Goal: Task Accomplishment & Management: Complete application form

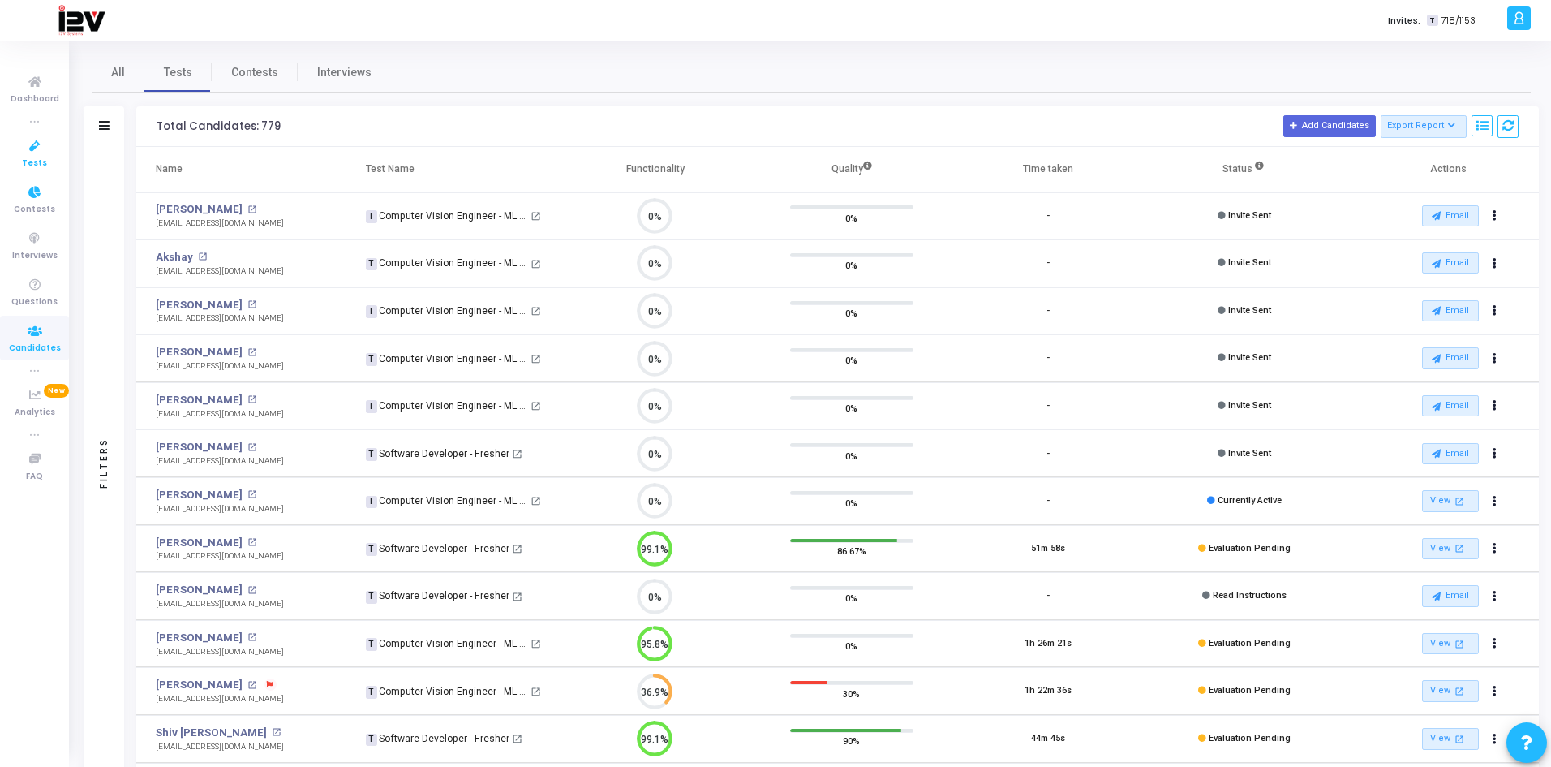
click at [37, 148] on icon at bounding box center [35, 146] width 34 height 20
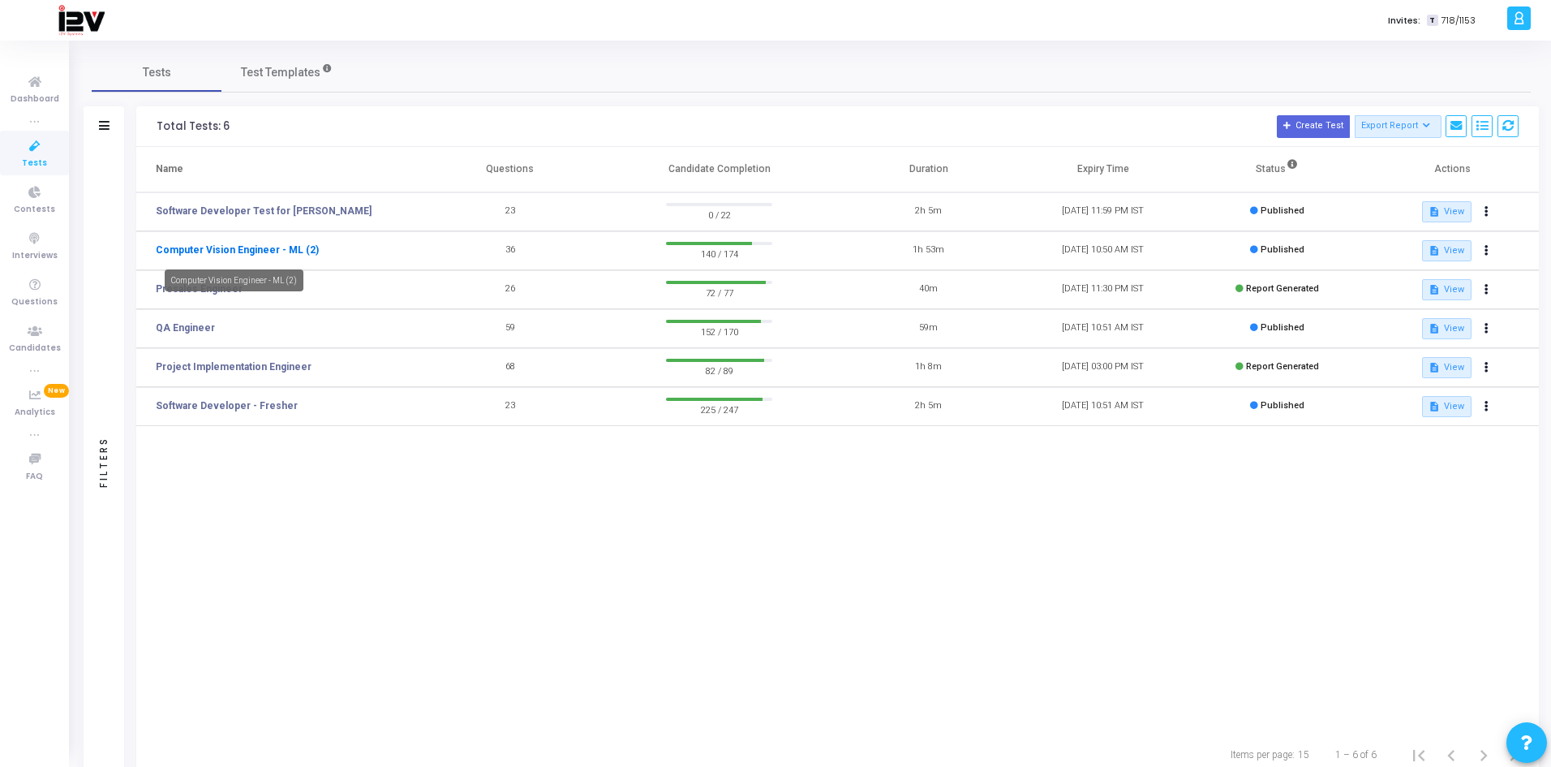
click at [288, 250] on link "Computer Vision Engineer - ML (2)" at bounding box center [237, 250] width 163 height 15
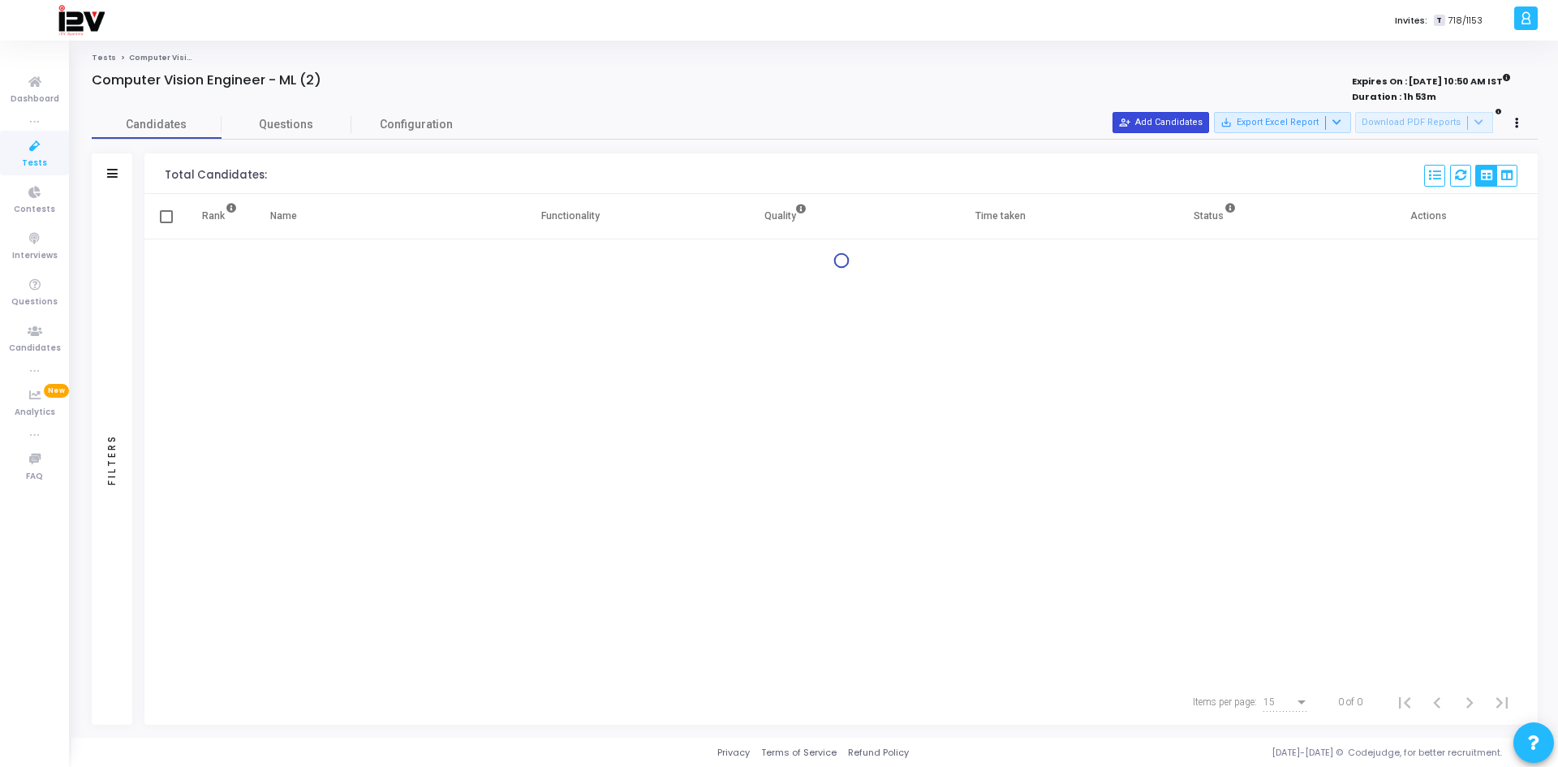
click at [1169, 123] on button "person_add_alt Add Candidates" at bounding box center [1160, 122] width 97 height 21
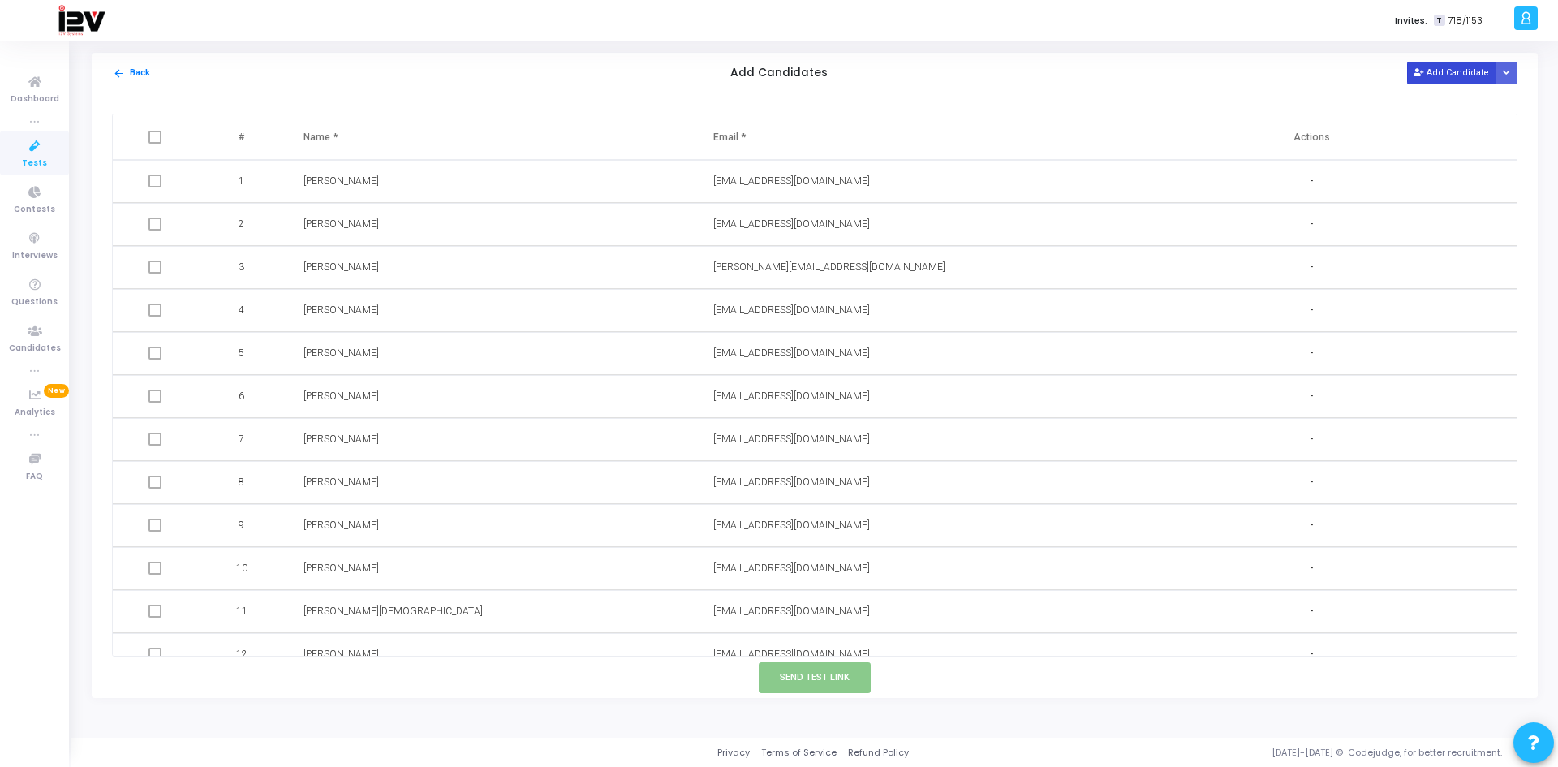
click at [1447, 67] on button "Add Candidate" at bounding box center [1451, 73] width 89 height 22
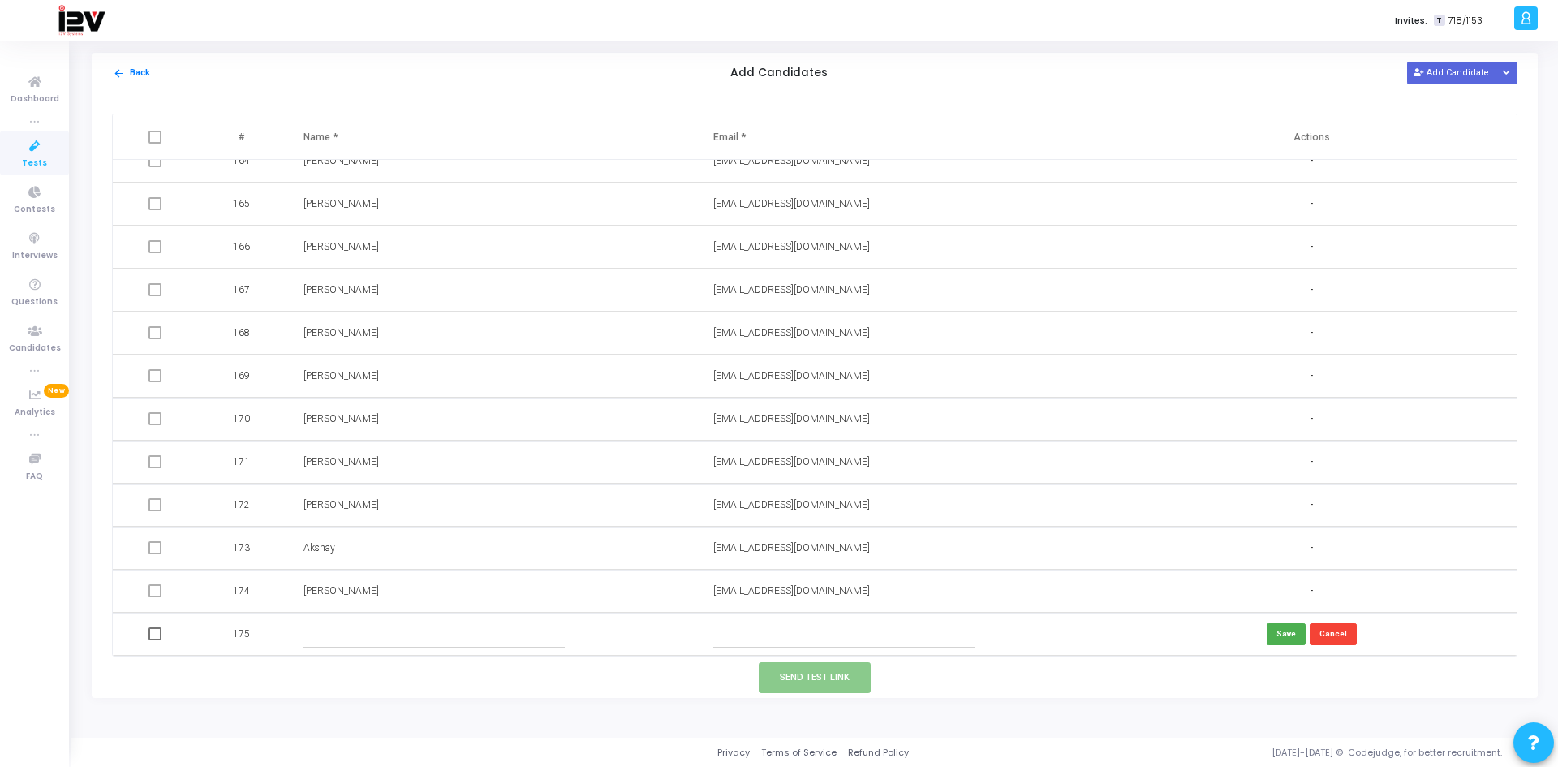
click at [794, 638] on input "text" at bounding box center [844, 634] width 262 height 27
paste input "[EMAIL_ADDRESS][DOMAIN_NAME]"
type input "[EMAIL_ADDRESS][DOMAIN_NAME]"
click at [404, 634] on input "text" at bounding box center [434, 634] width 262 height 27
click at [339, 637] on input "[PERSON_NAME]" at bounding box center [434, 634] width 262 height 27
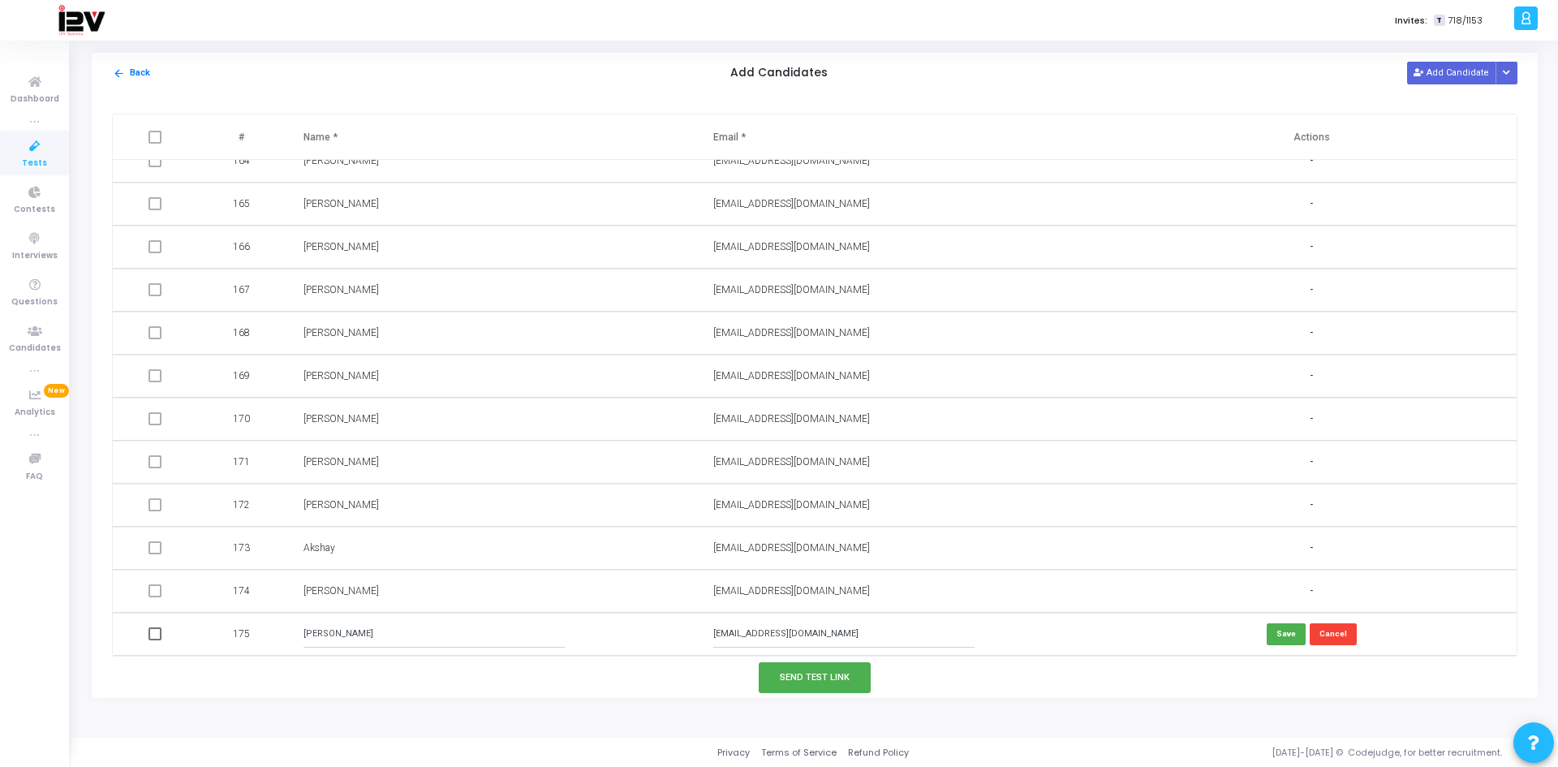
click at [516, 624] on input "[PERSON_NAME]" at bounding box center [434, 634] width 262 height 27
type input "[PERSON_NAME]"
click at [1294, 637] on button "Save" at bounding box center [1285, 634] width 39 height 22
click at [839, 669] on button "Send Test Link" at bounding box center [815, 677] width 112 height 30
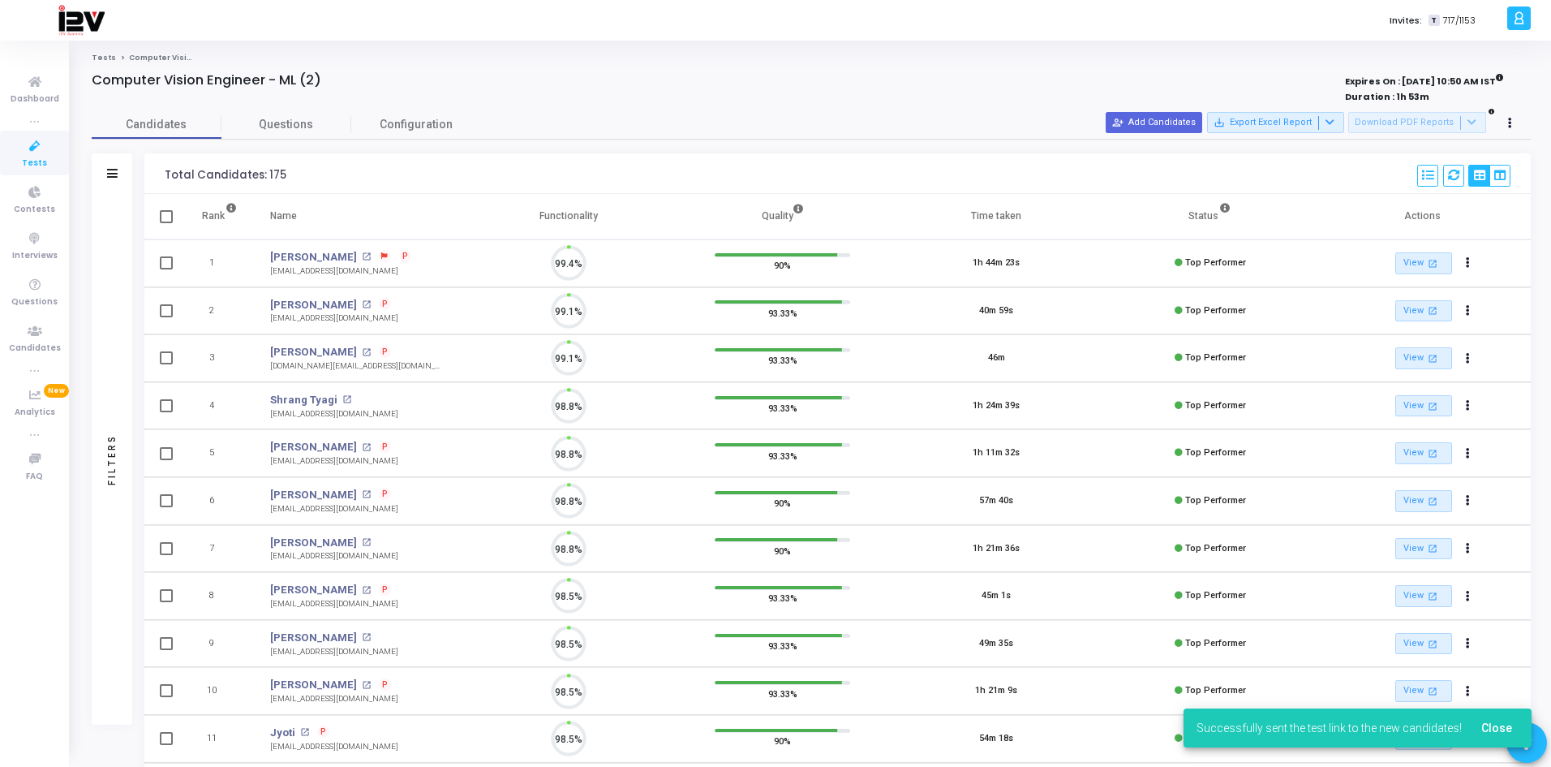
scroll to position [34, 41]
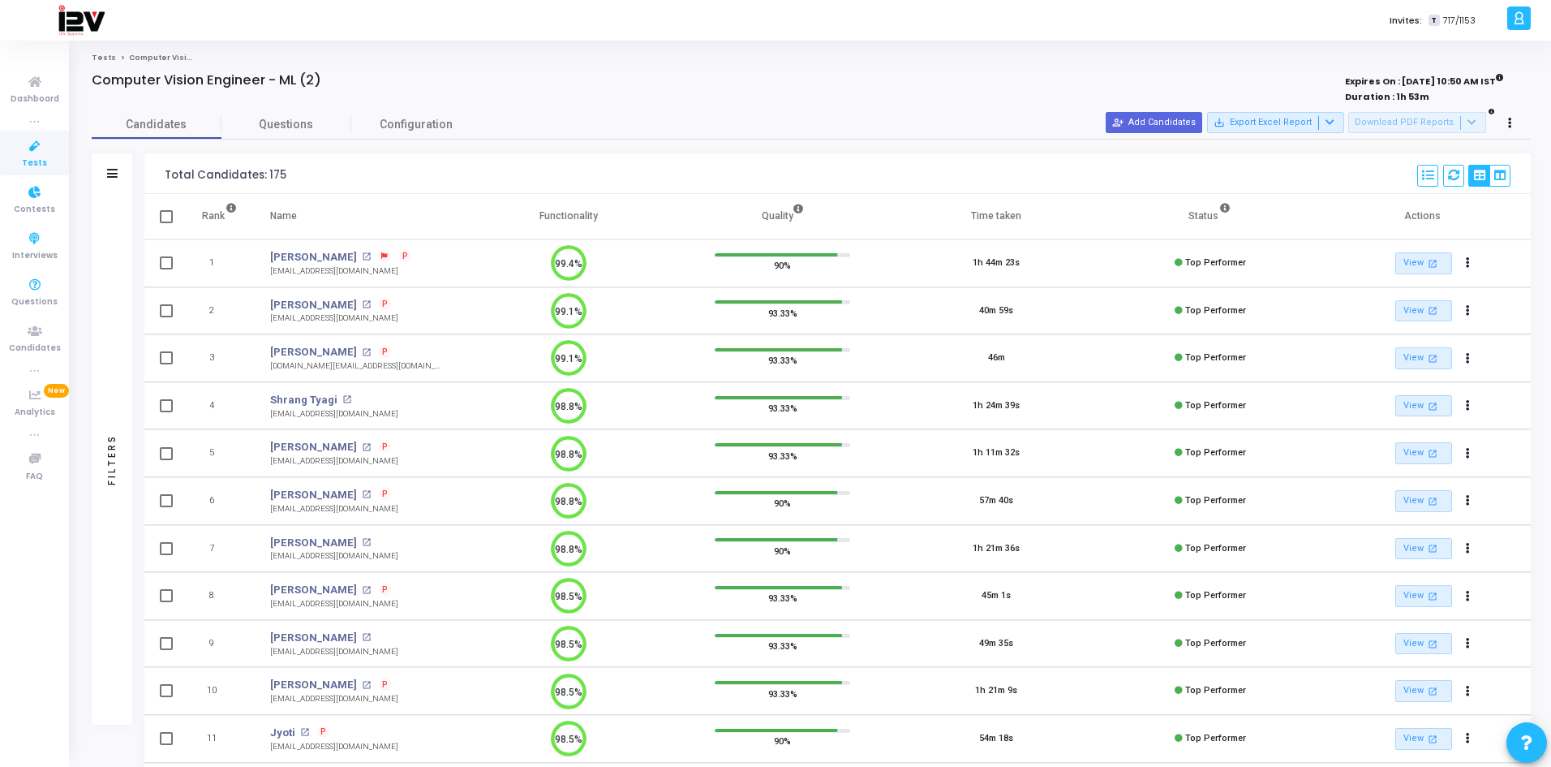
click at [30, 157] on span "Tests" at bounding box center [34, 164] width 25 height 14
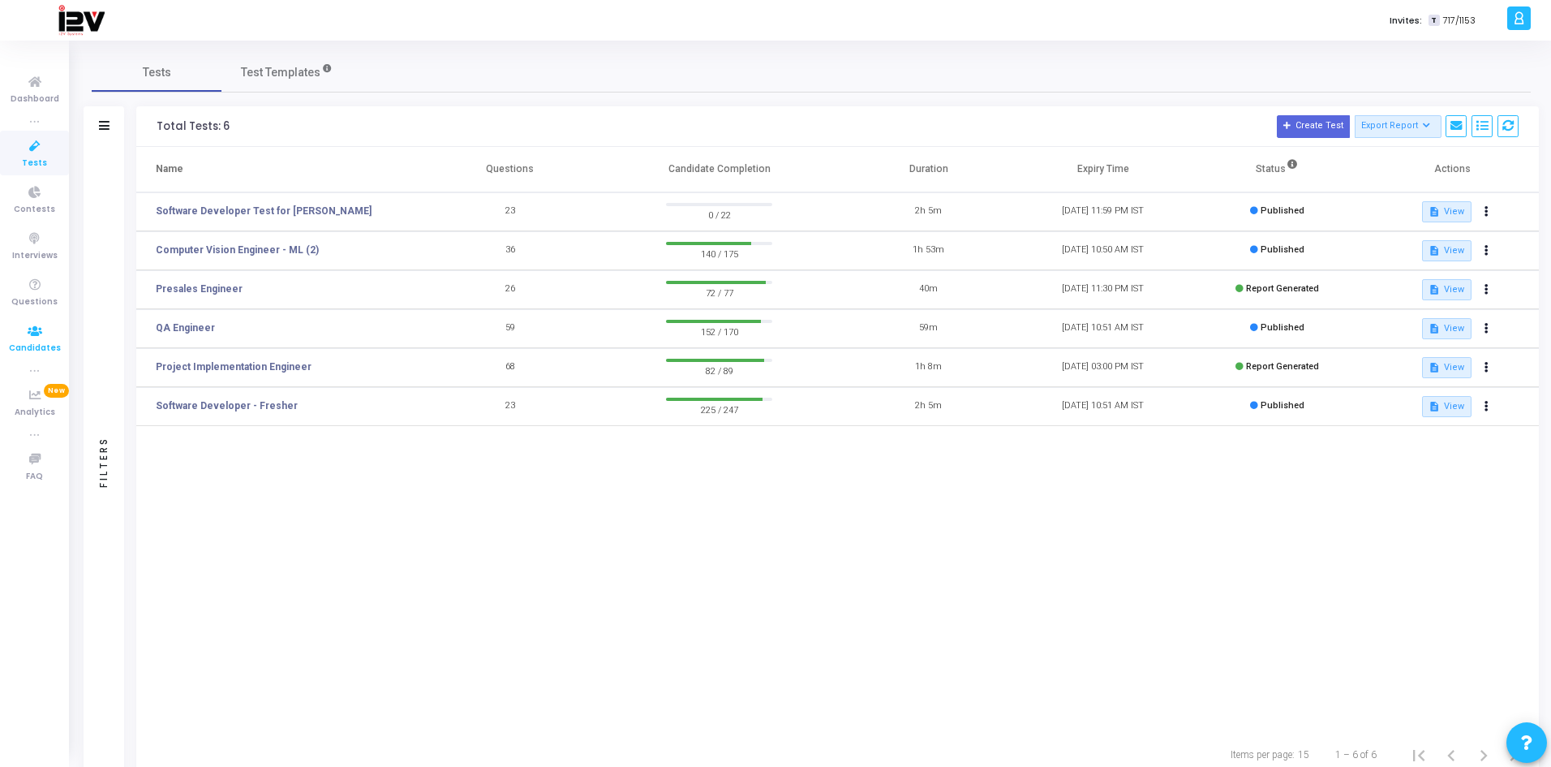
click at [49, 342] on span "Candidates" at bounding box center [35, 349] width 52 height 14
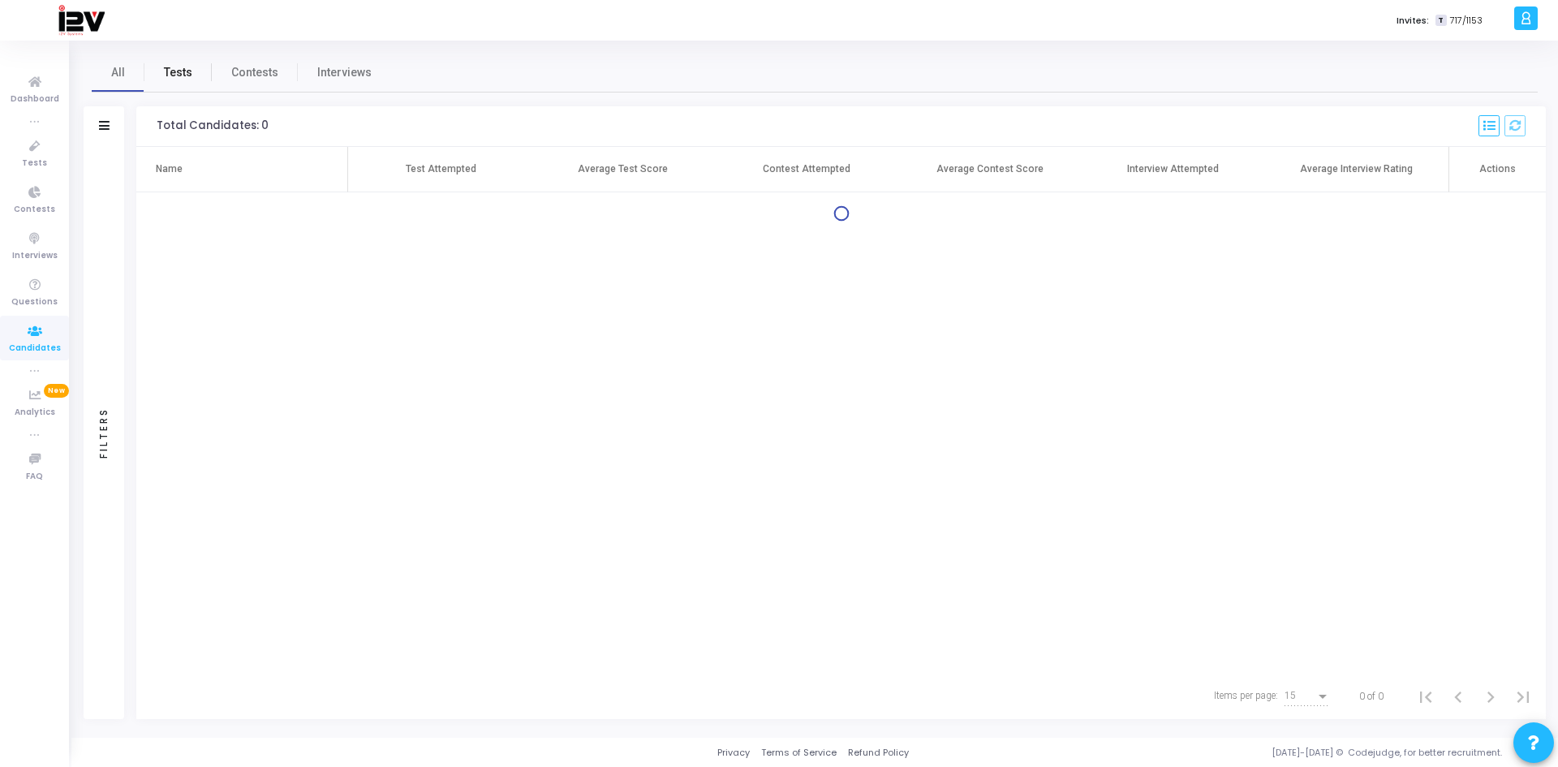
click at [170, 64] on span "Tests" at bounding box center [178, 72] width 28 height 17
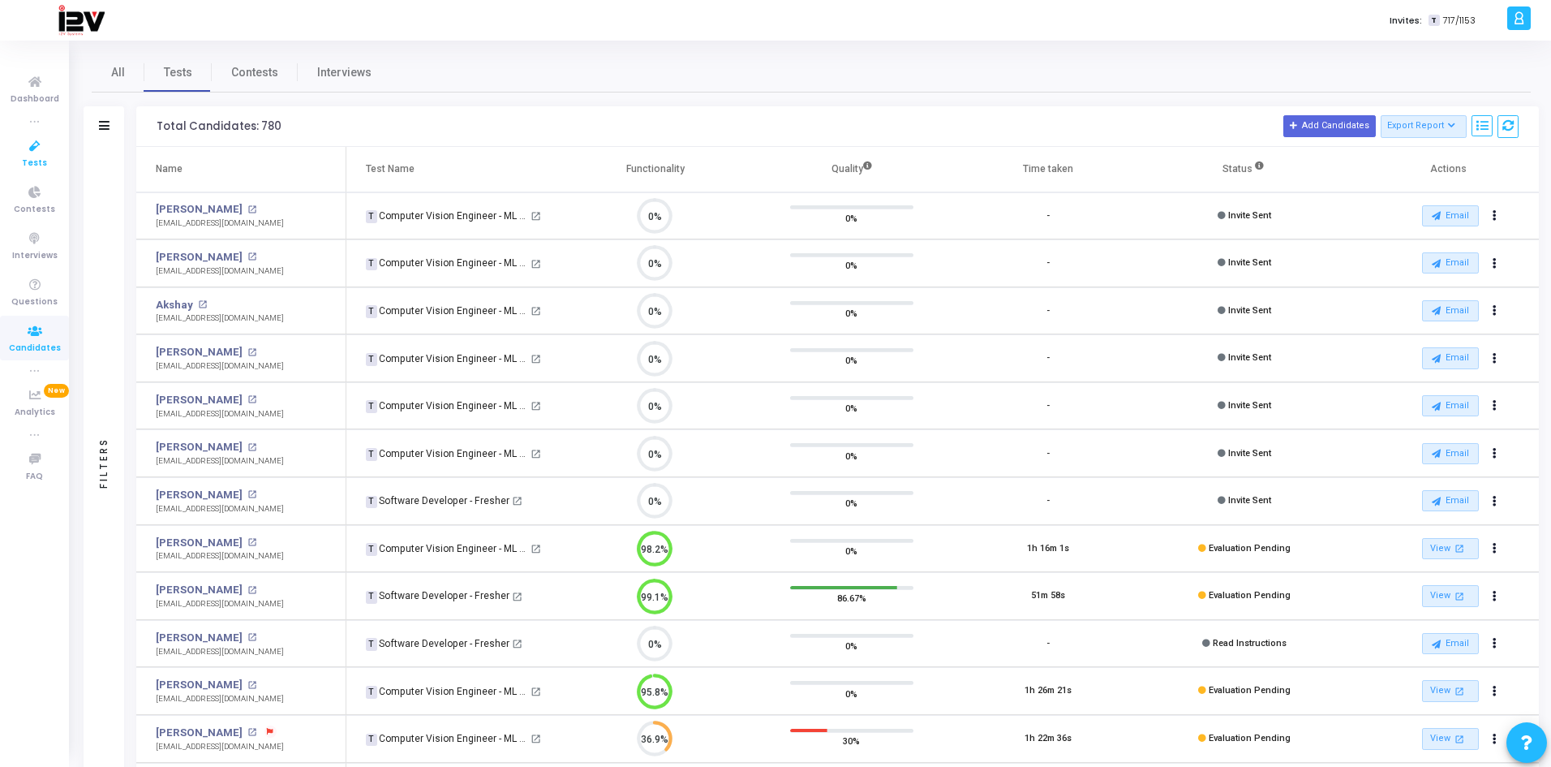
click at [39, 158] on span "Tests" at bounding box center [34, 164] width 25 height 14
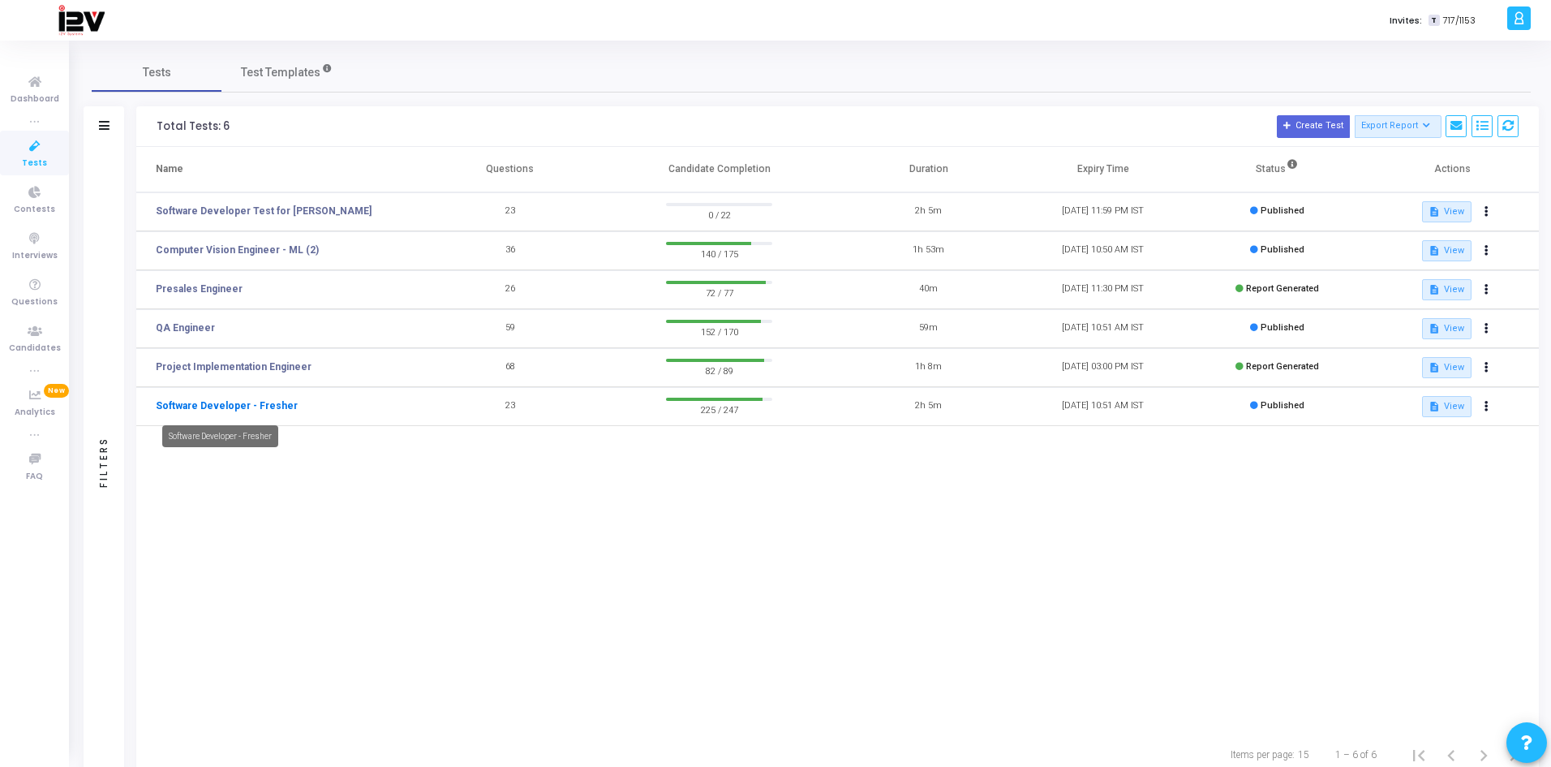
click at [269, 407] on link "Software Developer - Fresher" at bounding box center [227, 405] width 142 height 15
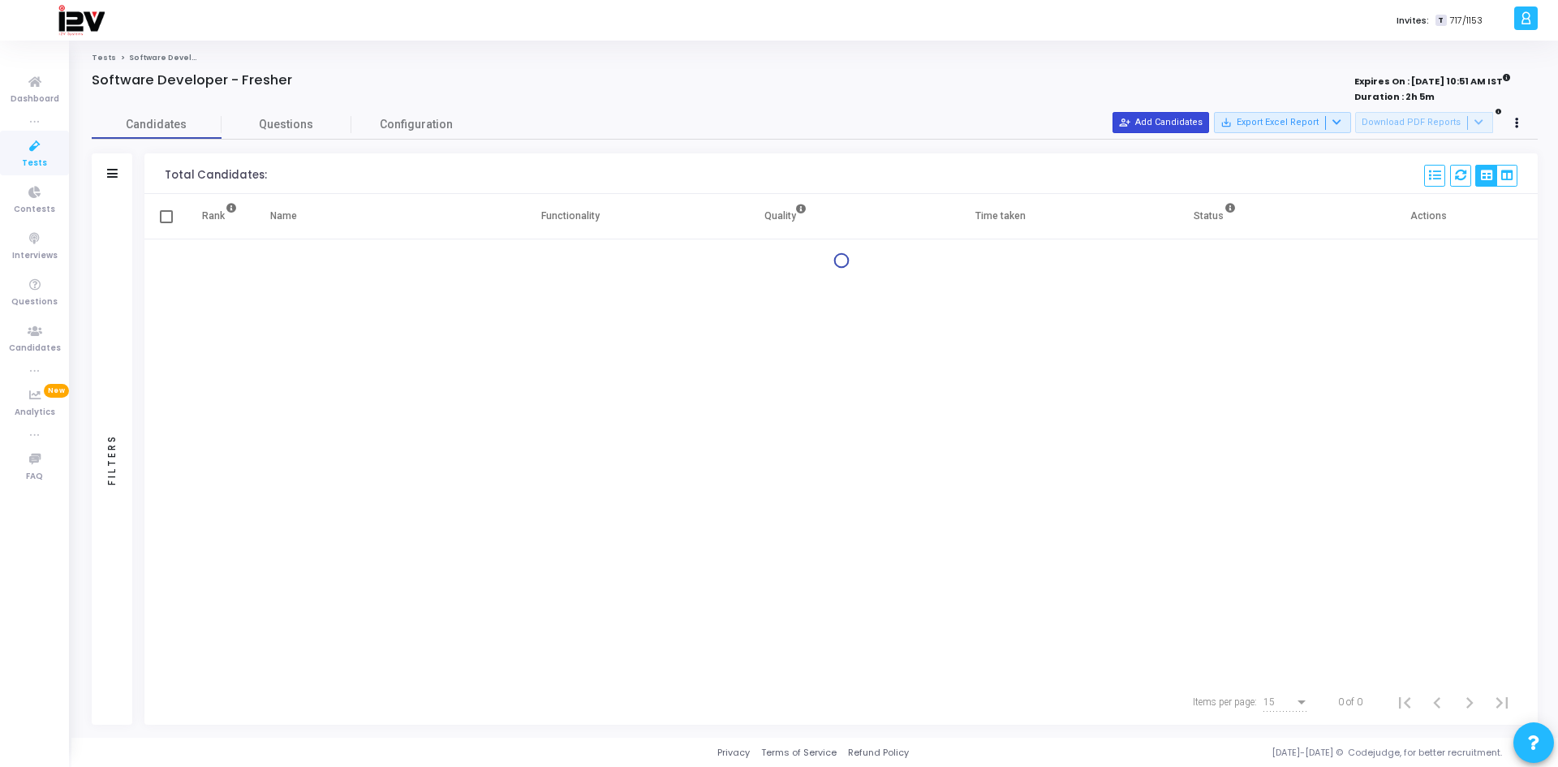
click at [1167, 118] on button "person_add_alt Add Candidates" at bounding box center [1160, 122] width 97 height 21
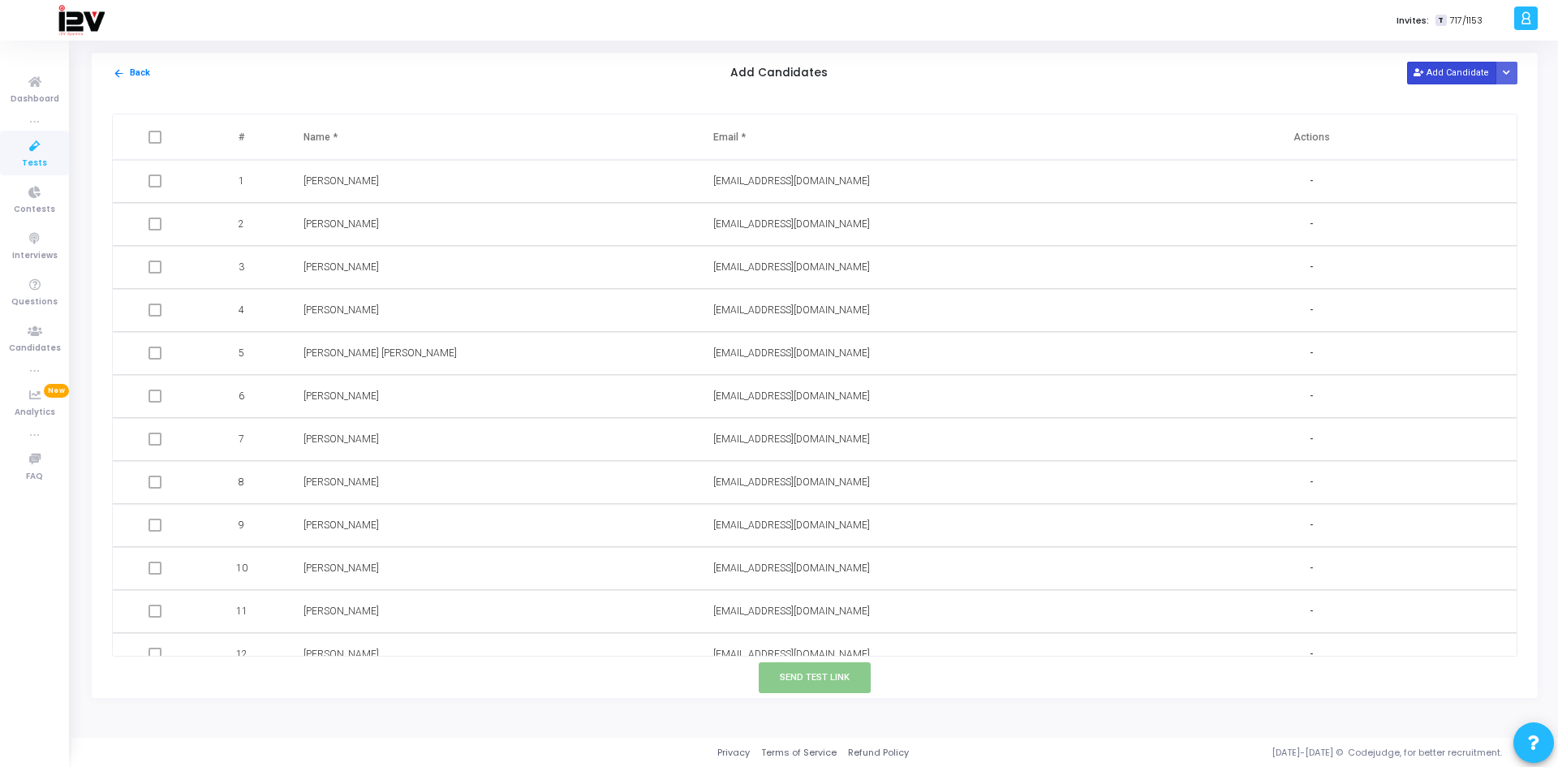
click at [1431, 76] on button "Add Candidate" at bounding box center [1451, 73] width 89 height 22
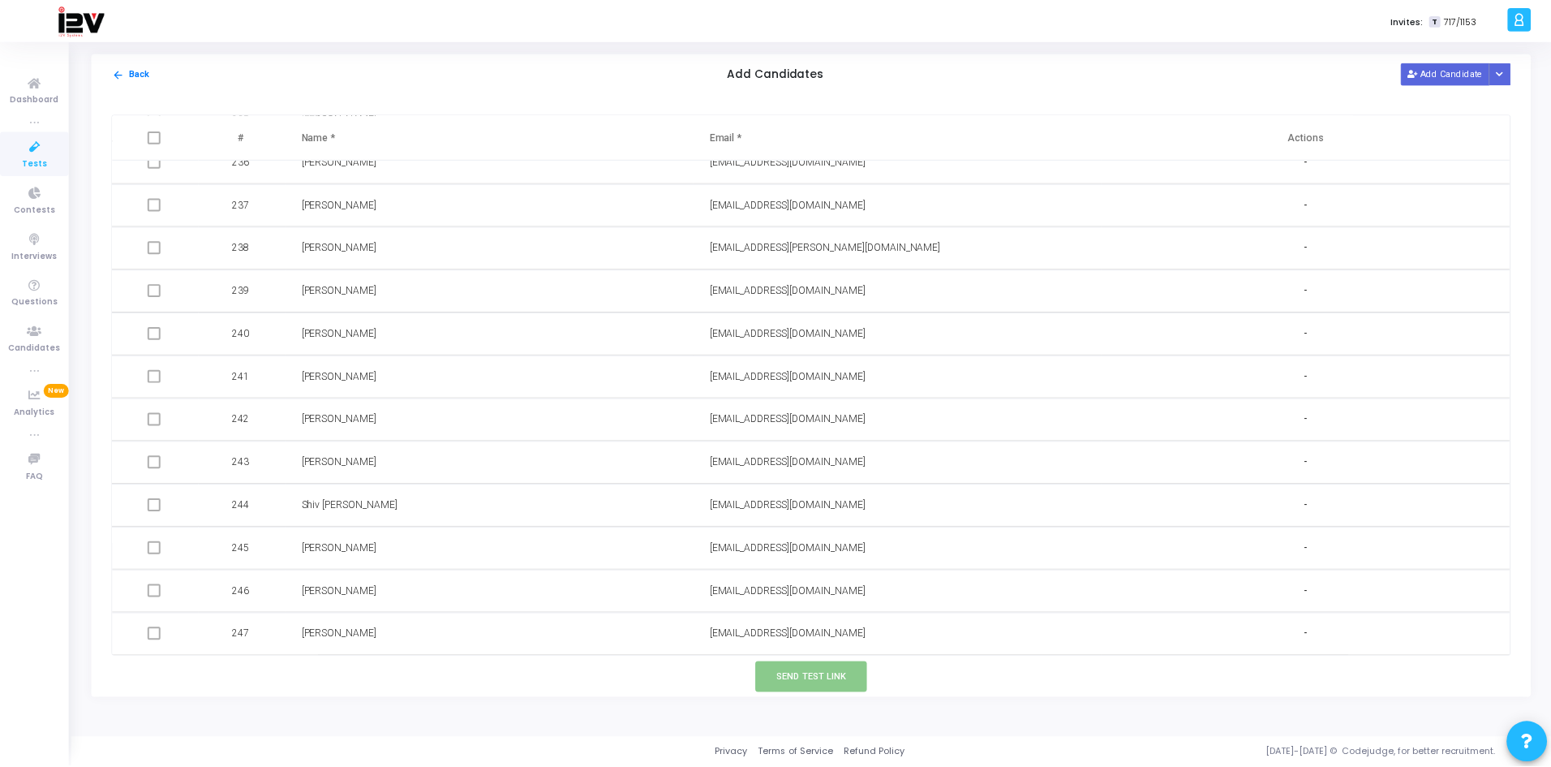
scroll to position [10168, 0]
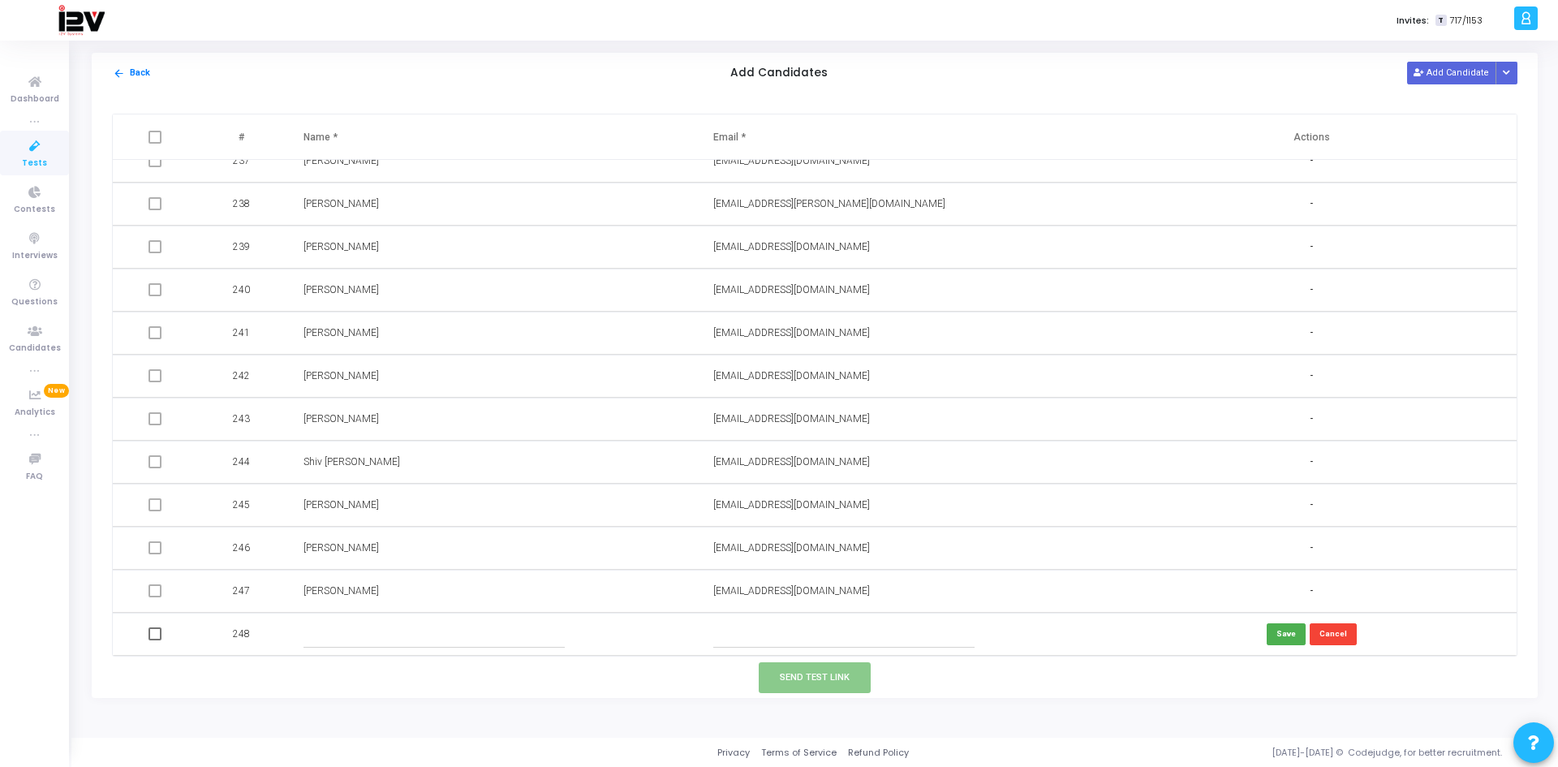
paste input "abhaysinghsangwan40@gmail.com"
type input "abhaysinghsangwan40@gmail.com"
click at [360, 631] on input "text" at bounding box center [434, 634] width 262 height 27
type input "Abhay Sangwan"
click at [1279, 634] on button "Save" at bounding box center [1285, 634] width 39 height 22
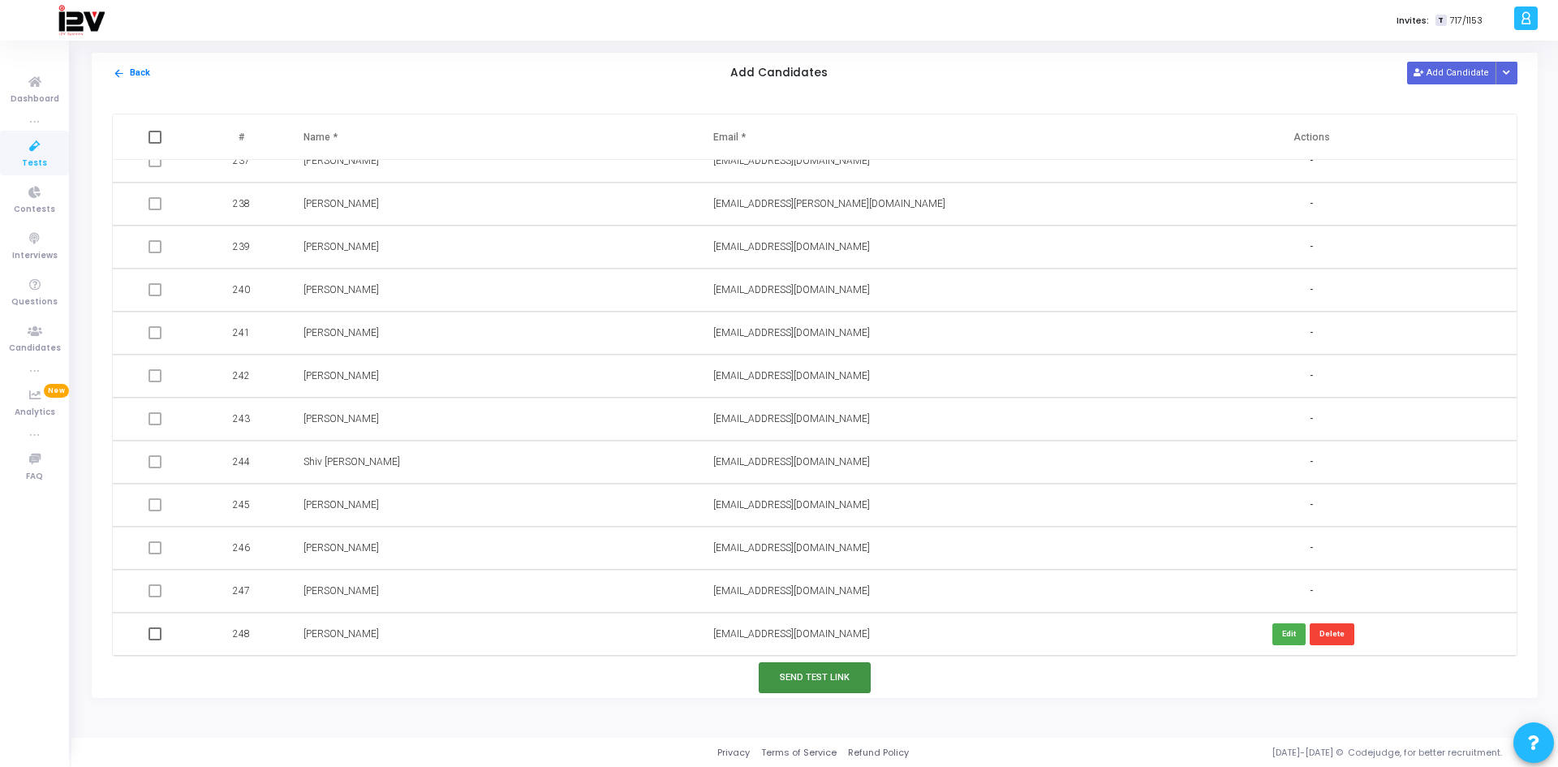
click at [821, 678] on button "Send Test Link" at bounding box center [815, 677] width 112 height 30
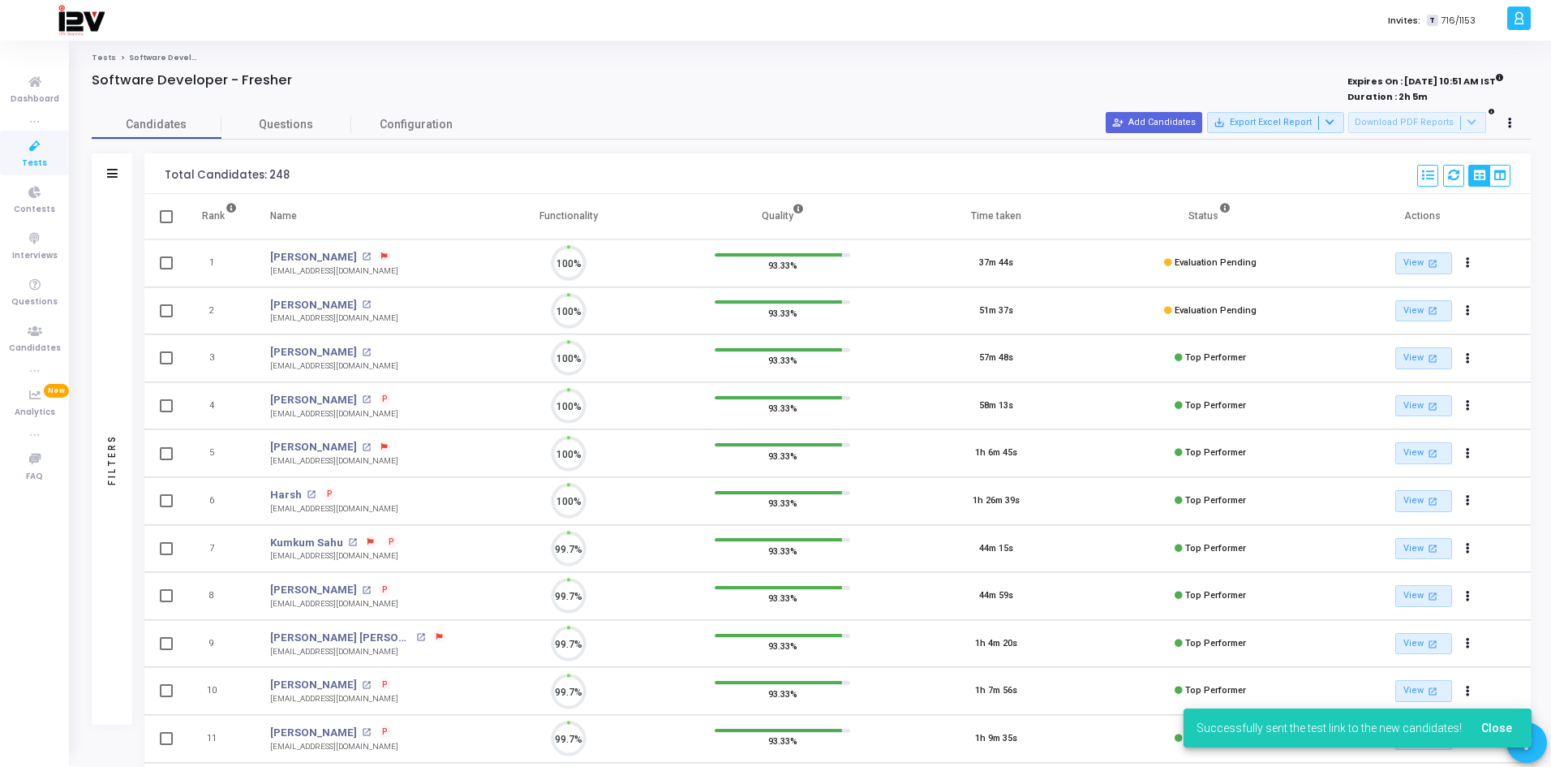
scroll to position [34, 41]
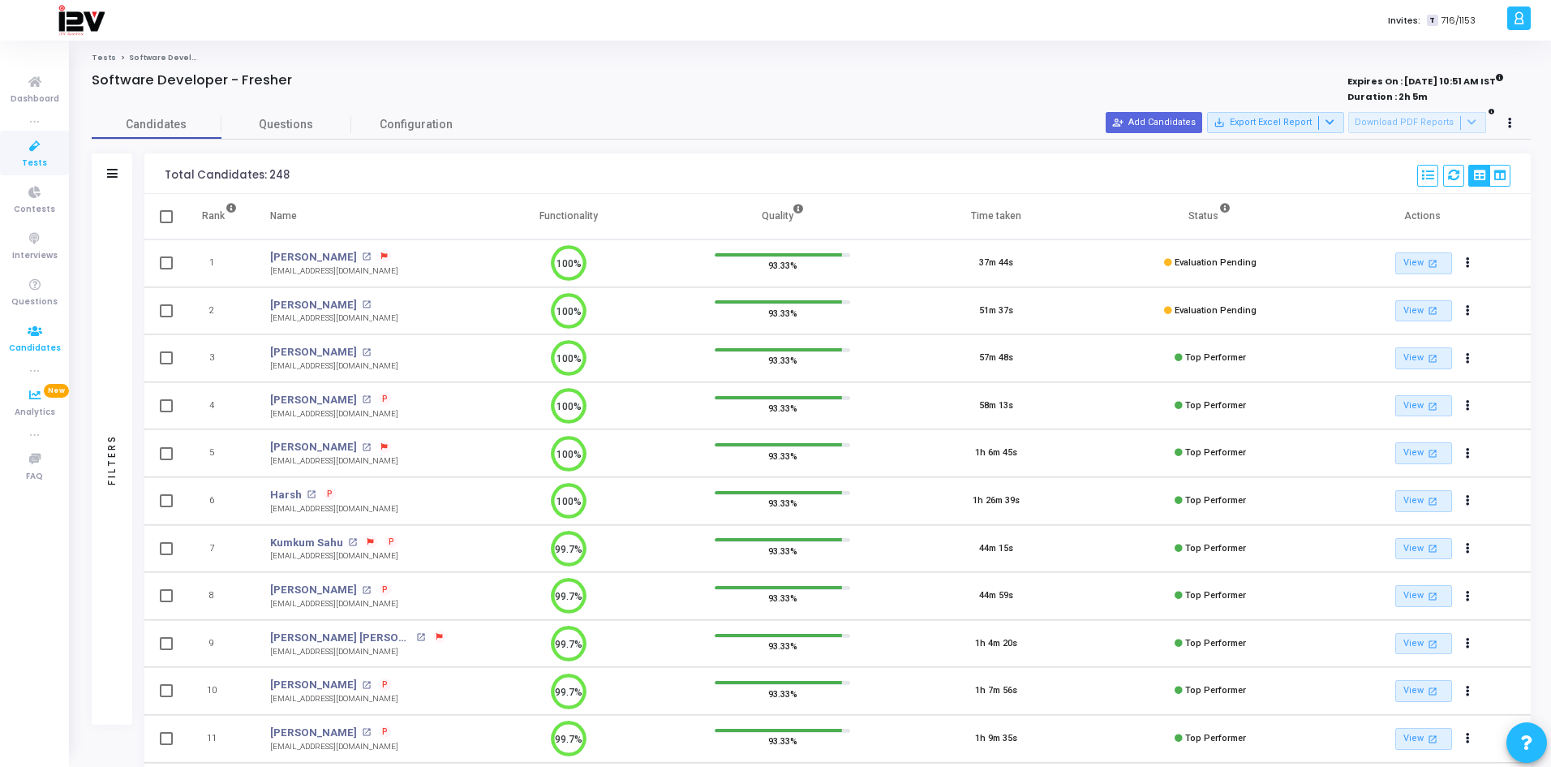
drag, startPoint x: 28, startPoint y: 327, endPoint x: 37, endPoint y: 317, distance: 12.7
click at [28, 327] on icon at bounding box center [35, 331] width 34 height 20
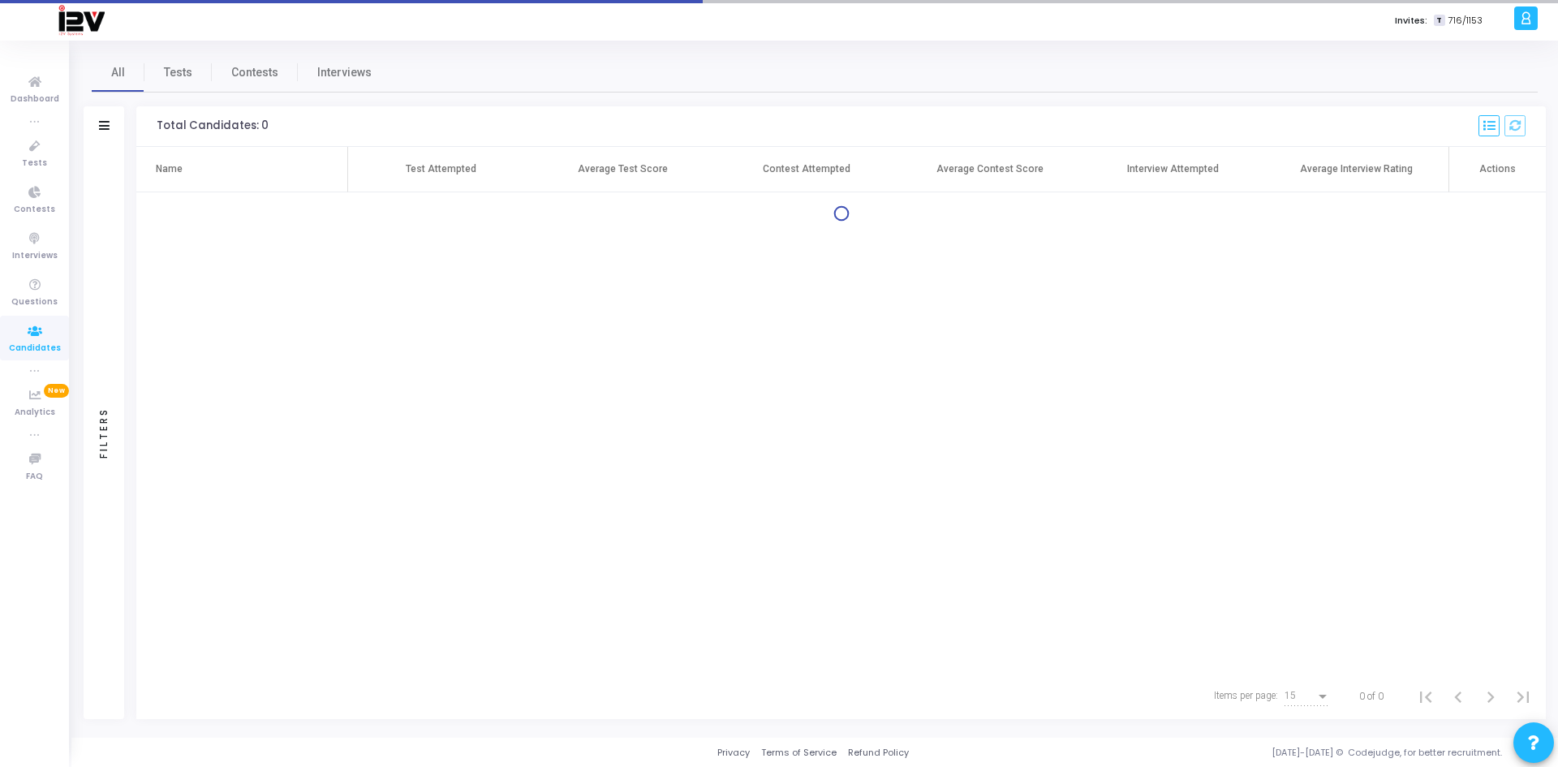
click at [189, 49] on div "All Tests Contests Interviews Filters Filters Candidate Name/Email search Test …" at bounding box center [814, 389] width 1486 height 697
click at [185, 67] on span "Tests" at bounding box center [178, 72] width 28 height 17
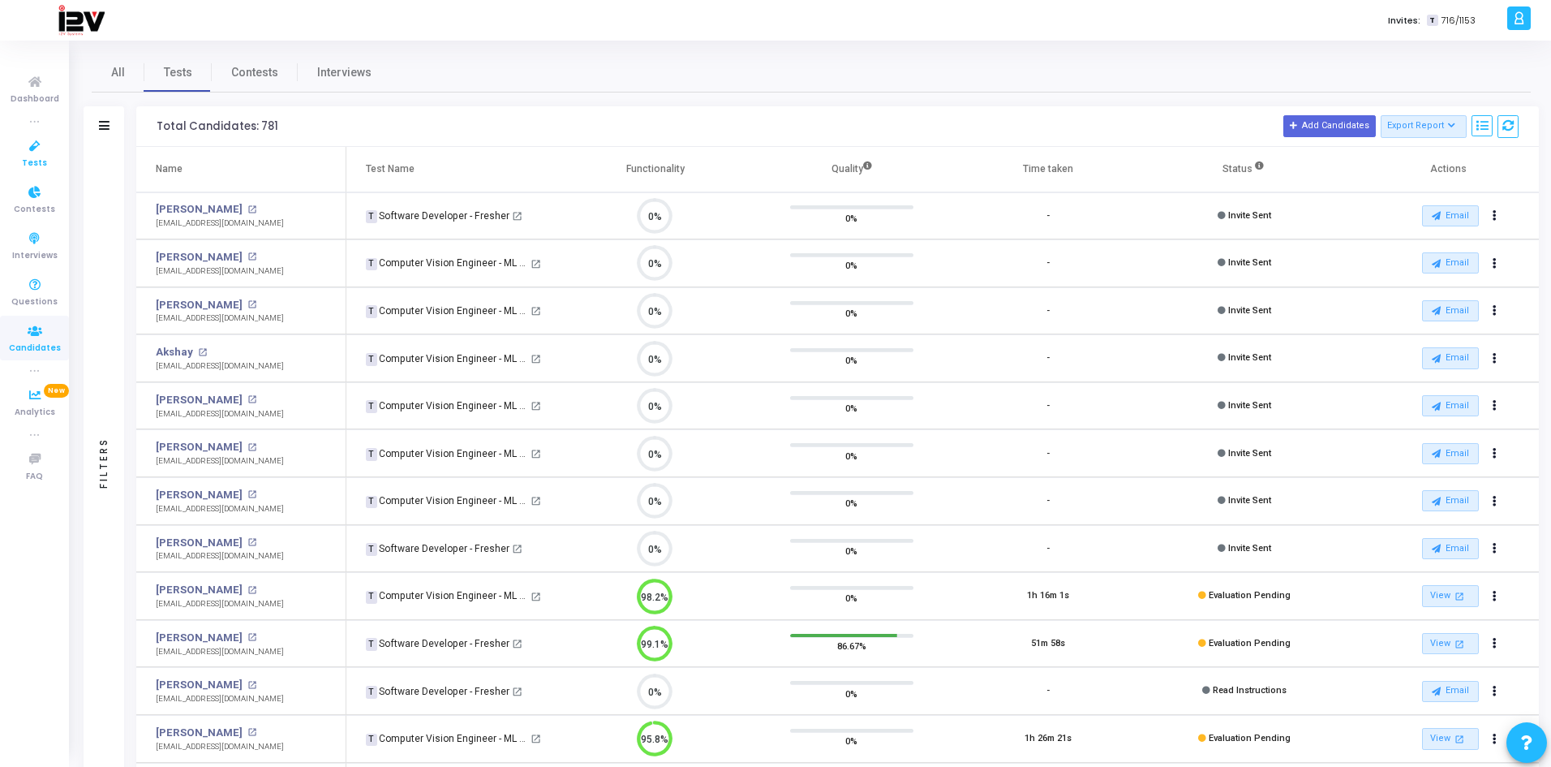
click at [36, 148] on icon at bounding box center [35, 146] width 34 height 20
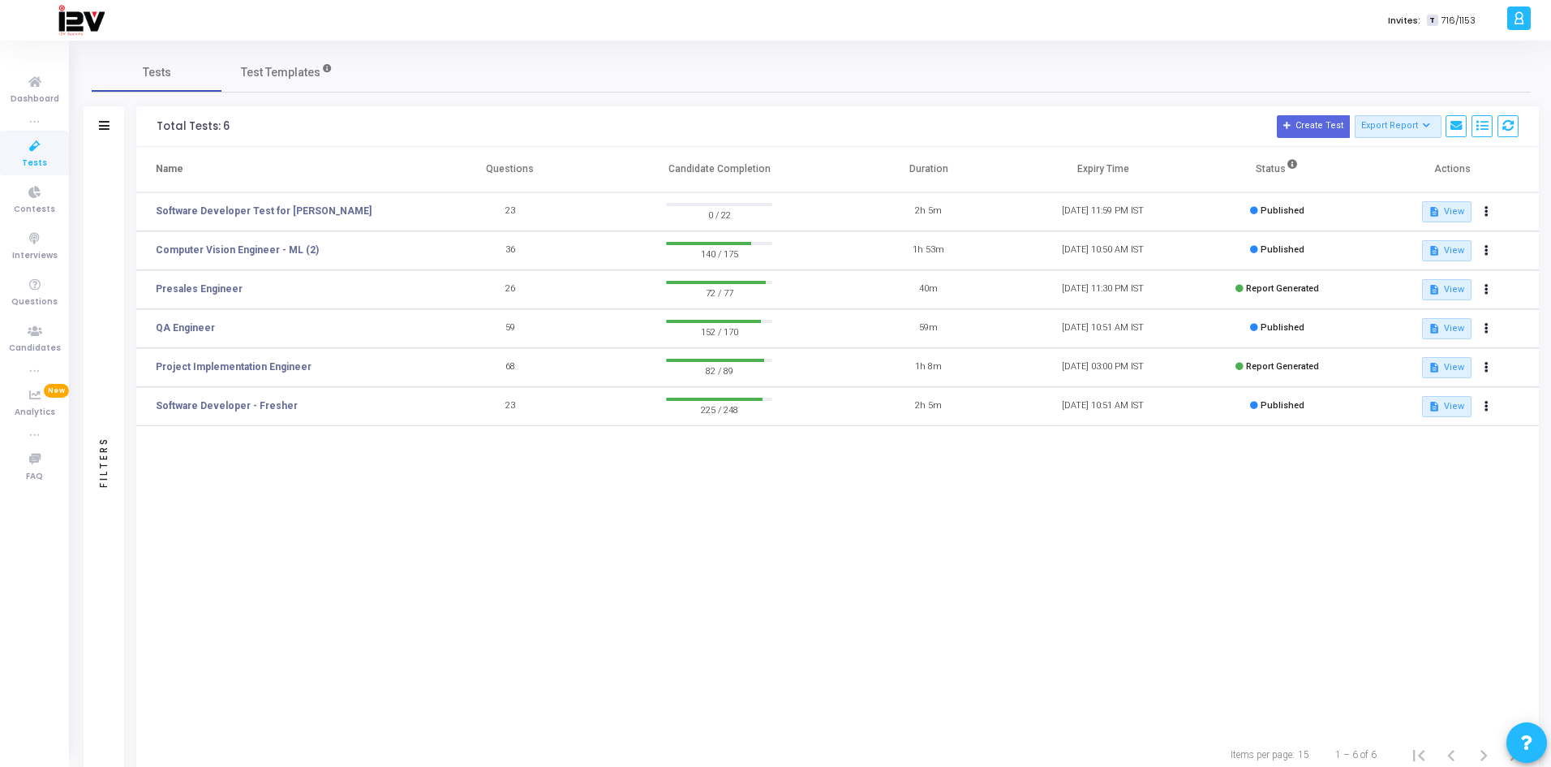
click at [266, 241] on td "Computer Vision Engineer - ML (2)" at bounding box center [279, 250] width 286 height 39
click at [290, 242] on td "Computer Vision Engineer - ML (2)" at bounding box center [279, 250] width 286 height 39
click at [273, 246] on link "Computer Vision Engineer - ML (2)" at bounding box center [237, 250] width 163 height 15
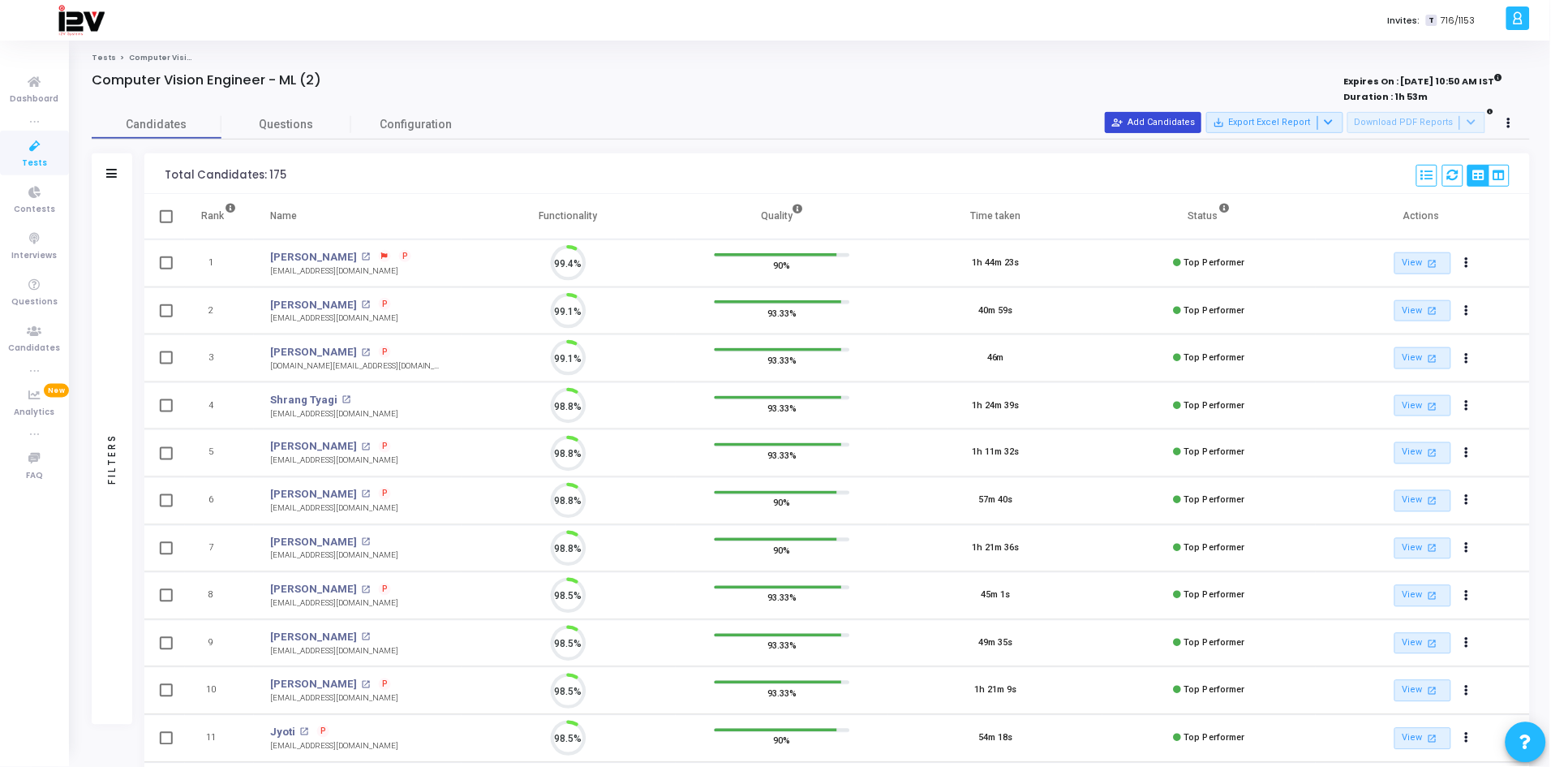
click at [1193, 127] on button "person_add_alt Add Candidates" at bounding box center [1154, 122] width 97 height 21
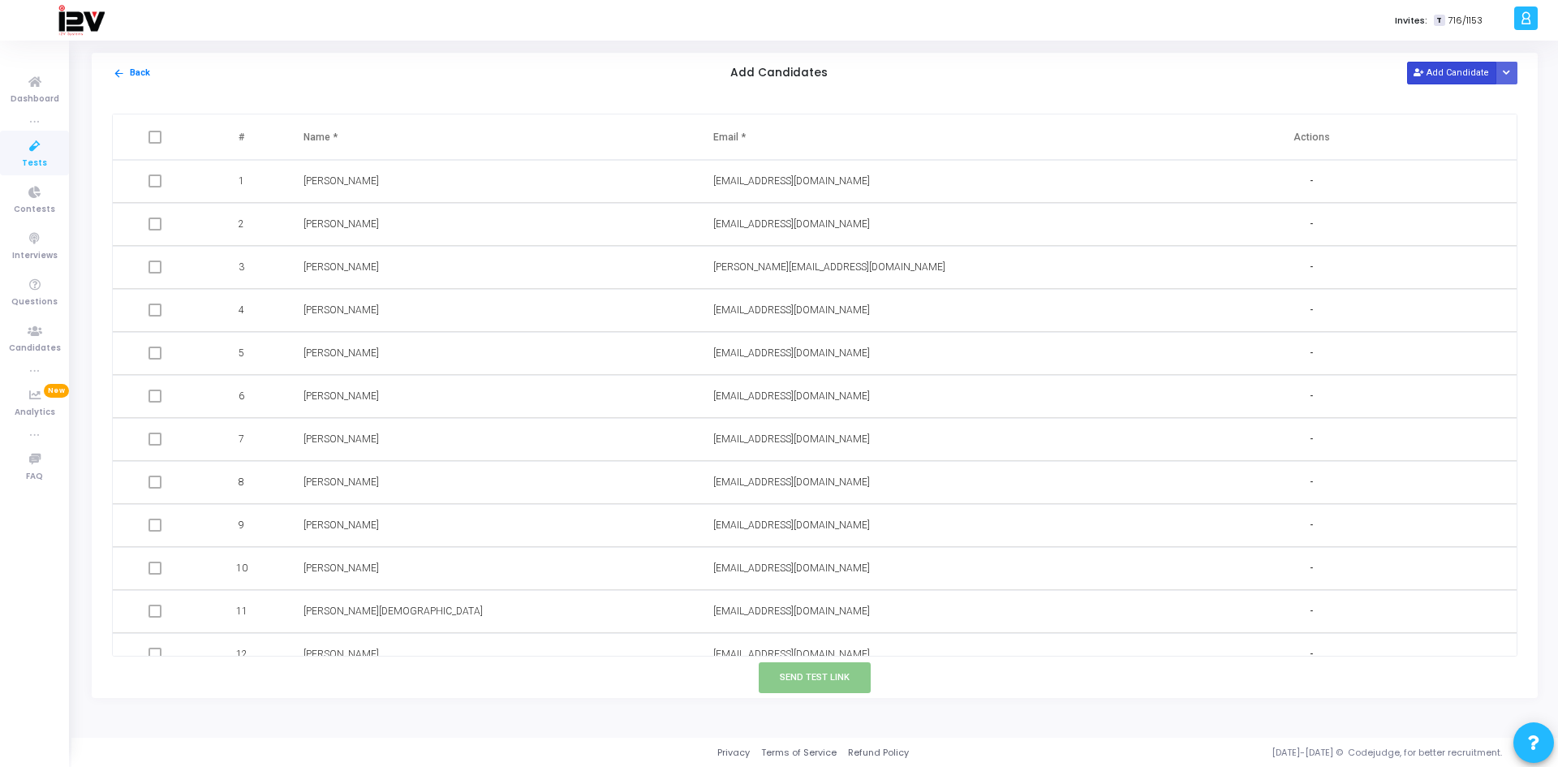
click at [1422, 69] on icon at bounding box center [1417, 73] width 9 height 9
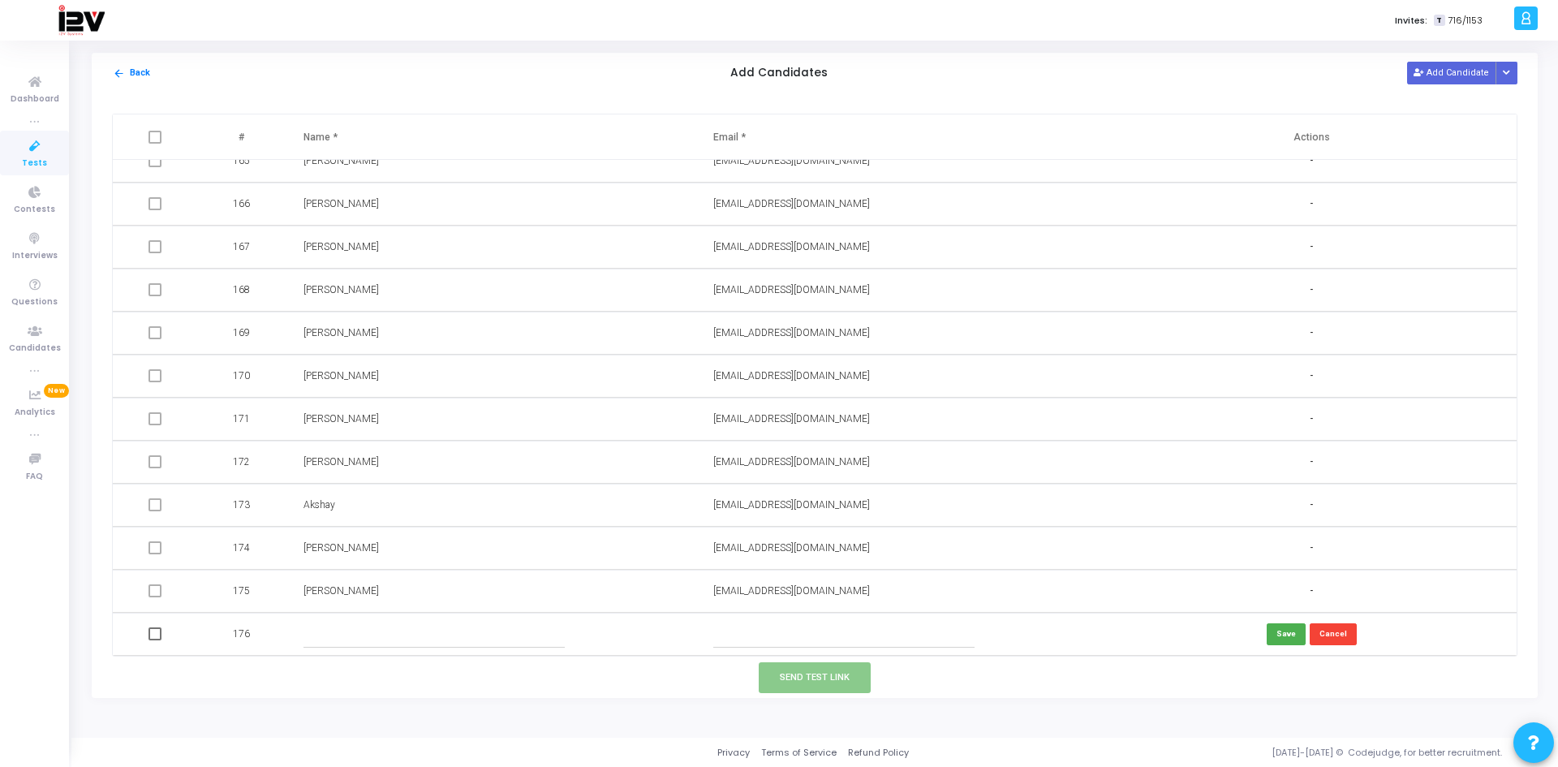
click at [756, 634] on input "text" at bounding box center [844, 634] width 262 height 27
click at [778, 643] on input "text" at bounding box center [844, 634] width 262 height 27
paste input "aaravsharma2710@gmail.com"
type input "aaravsharma2710@gmail.com"
click at [327, 636] on input "text" at bounding box center [434, 634] width 262 height 27
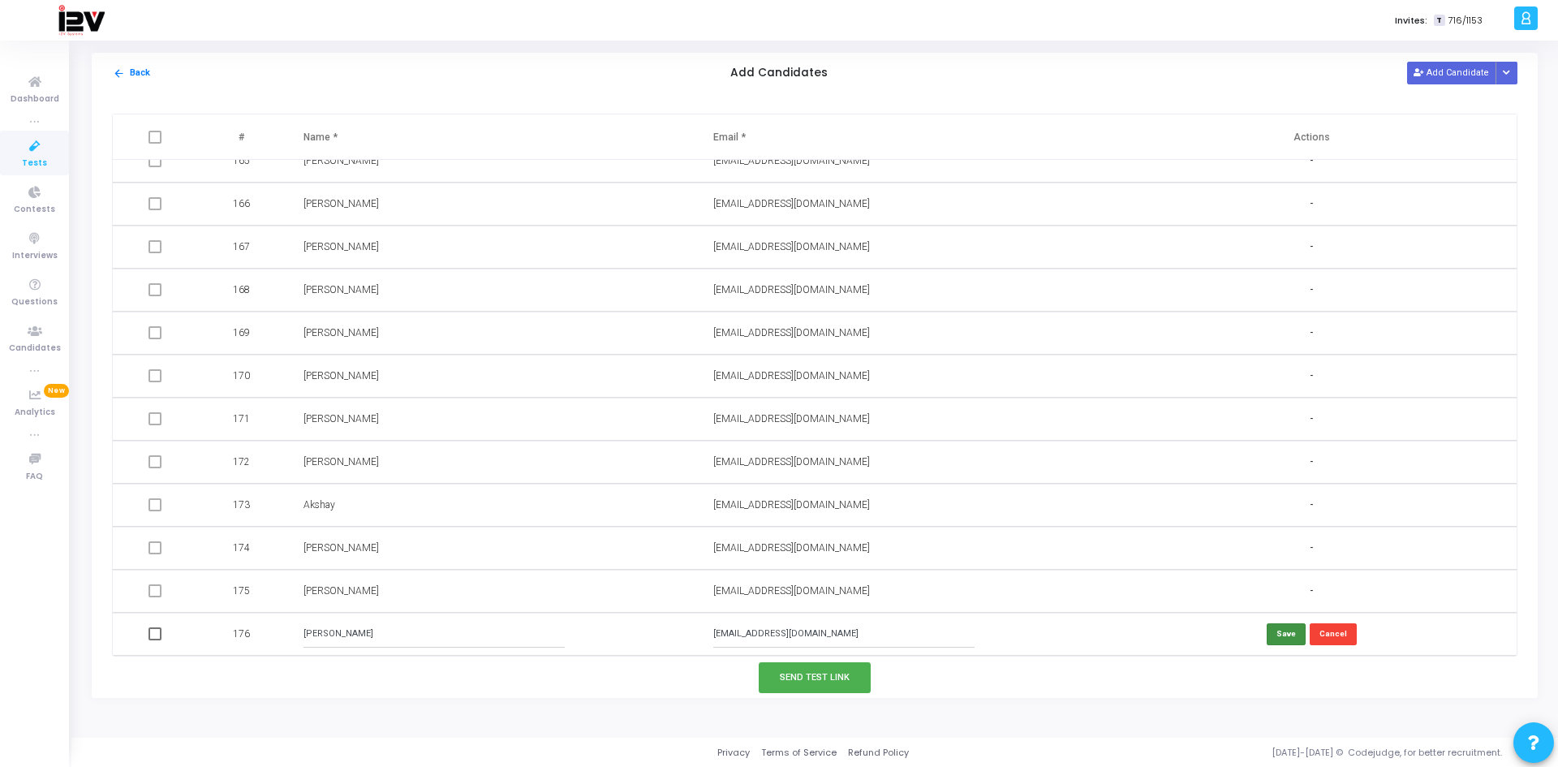
type input "Aarav Sharma"
click at [1278, 638] on button "Save" at bounding box center [1285, 634] width 39 height 22
click at [821, 674] on button "Send Test Link" at bounding box center [815, 677] width 112 height 30
